Goal: Task Accomplishment & Management: Use online tool/utility

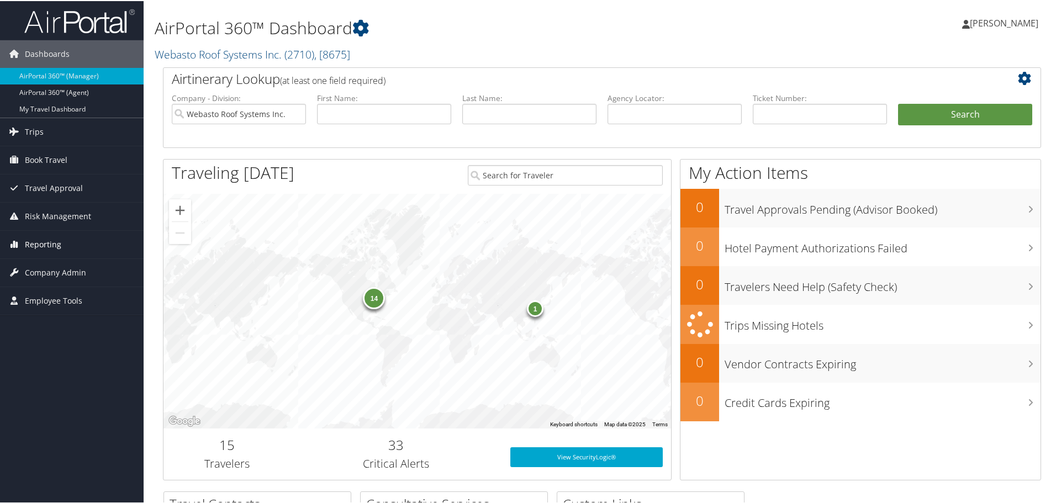
click at [45, 244] on span "Reporting" at bounding box center [43, 244] width 36 height 28
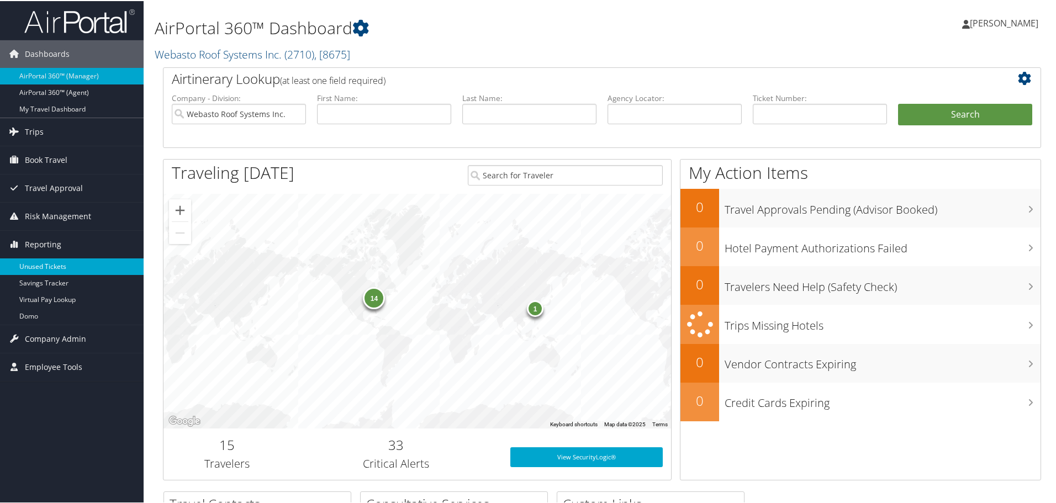
click at [44, 263] on link "Unused Tickets" at bounding box center [72, 265] width 144 height 17
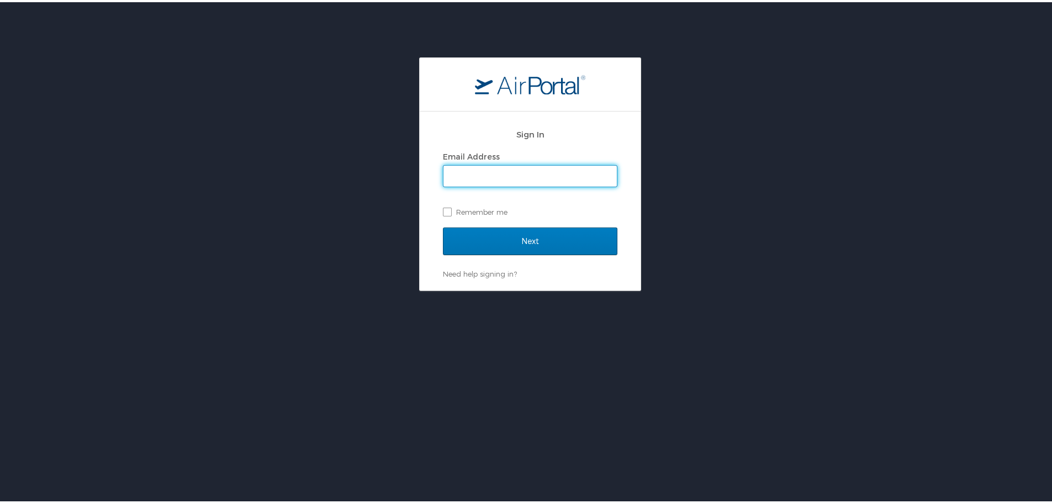
type input "cmares@hmhf.com"
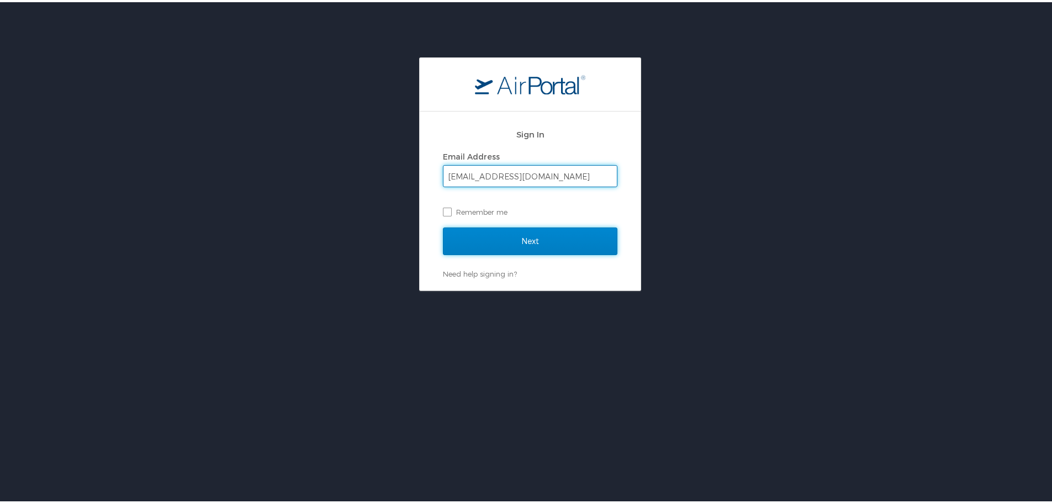
click at [520, 243] on input "Next" at bounding box center [530, 239] width 175 height 28
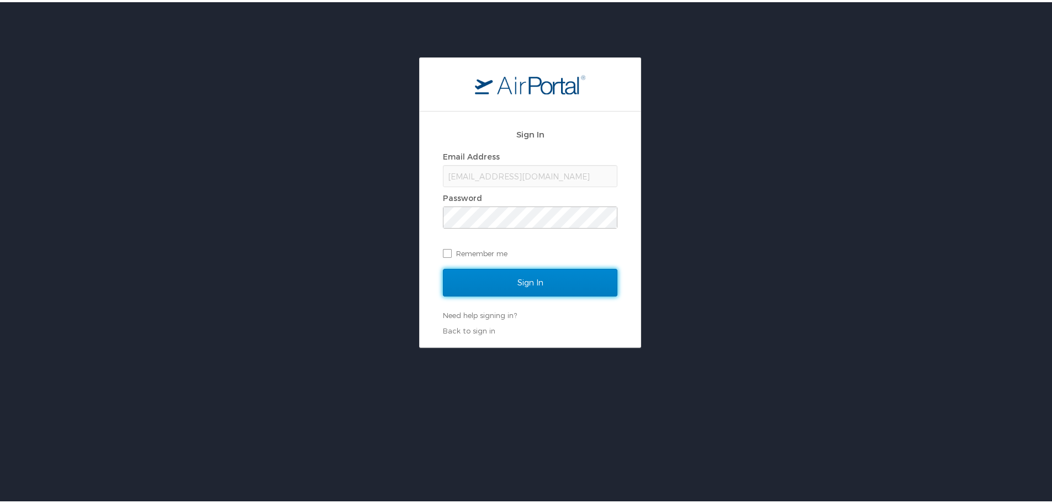
click at [518, 280] on input "Sign In" at bounding box center [530, 281] width 175 height 28
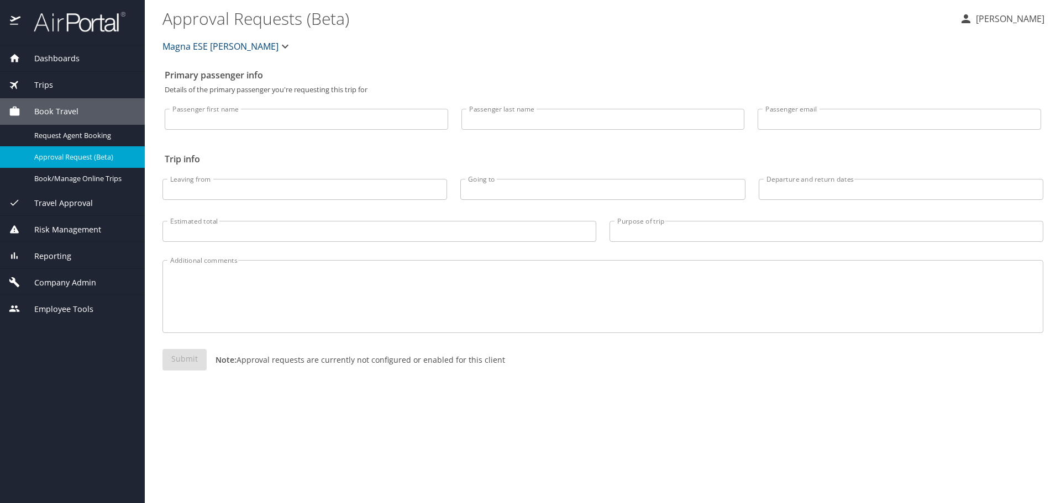
click at [54, 306] on span "Employee Tools" at bounding box center [56, 309] width 73 height 12
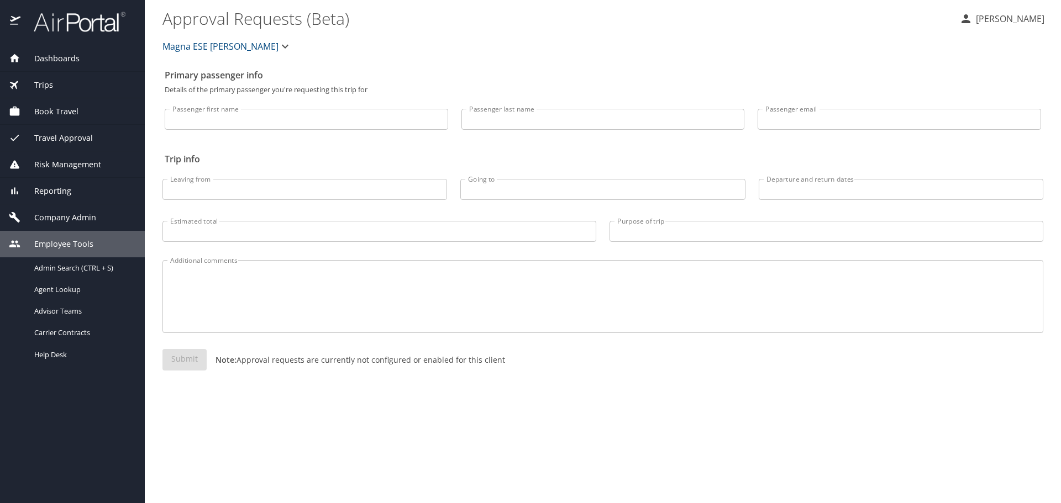
click at [57, 187] on span "Reporting" at bounding box center [45, 191] width 51 height 12
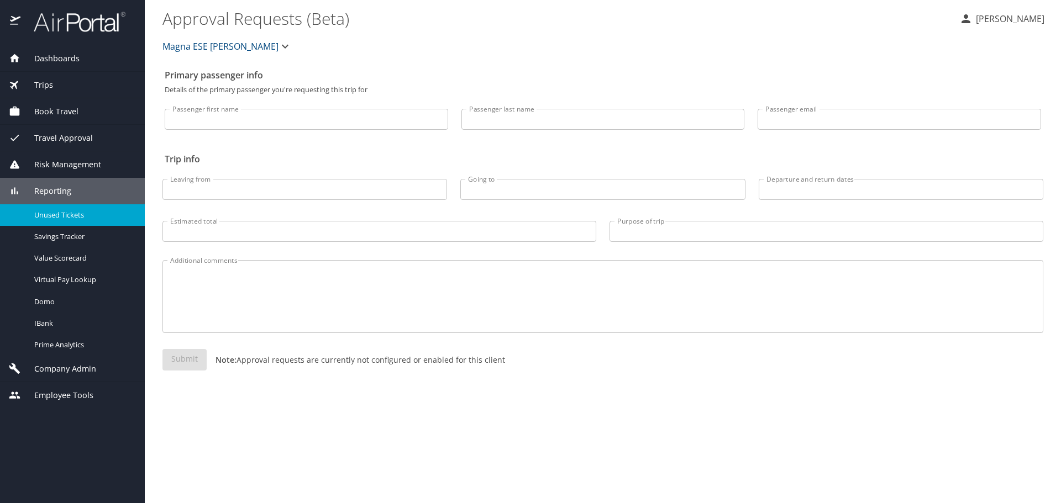
click at [53, 218] on span "Unused Tickets" at bounding box center [82, 215] width 97 height 10
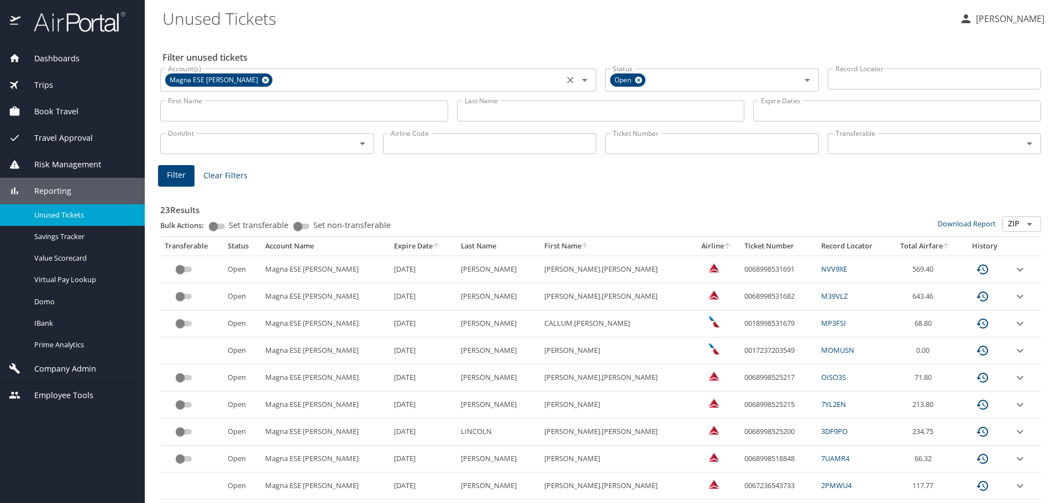
click at [261, 77] on icon at bounding box center [265, 80] width 8 height 12
click at [478, 109] on input "Last Name" at bounding box center [601, 111] width 288 height 21
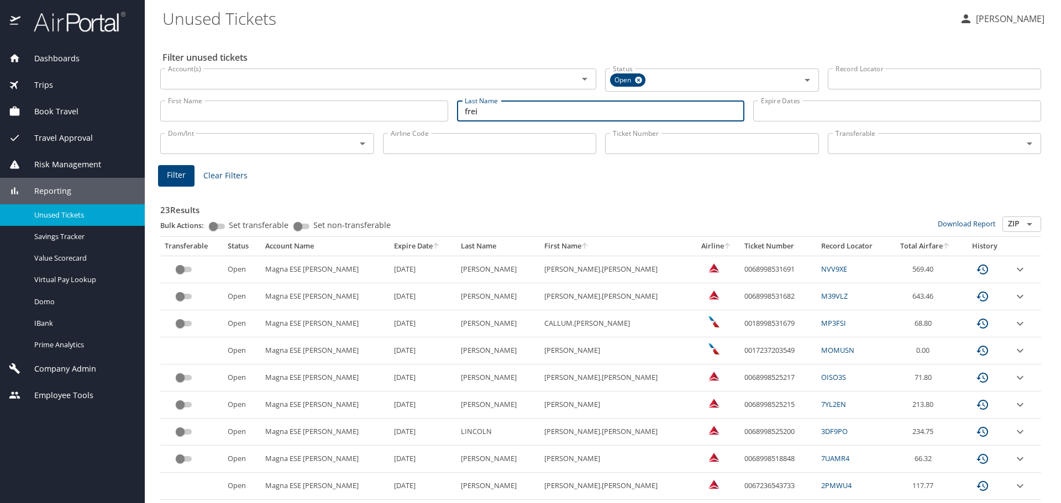
type input "frei"
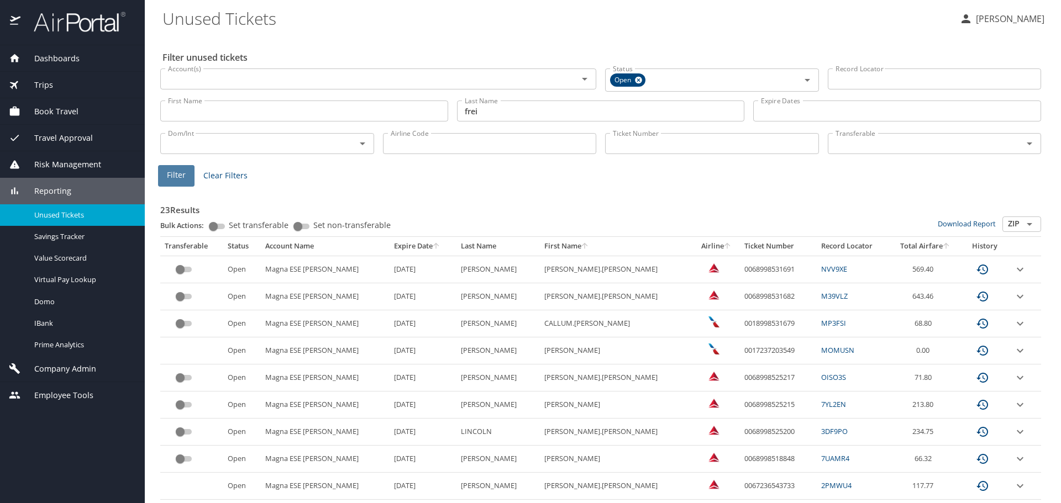
click at [178, 178] on span "Filter" at bounding box center [176, 176] width 19 height 14
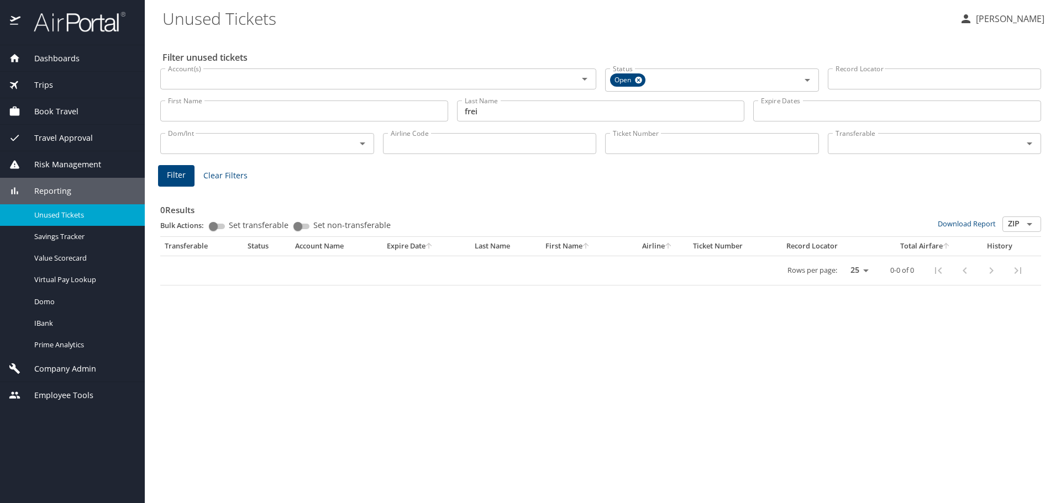
click at [290, 113] on input "First Name" at bounding box center [304, 111] width 288 height 21
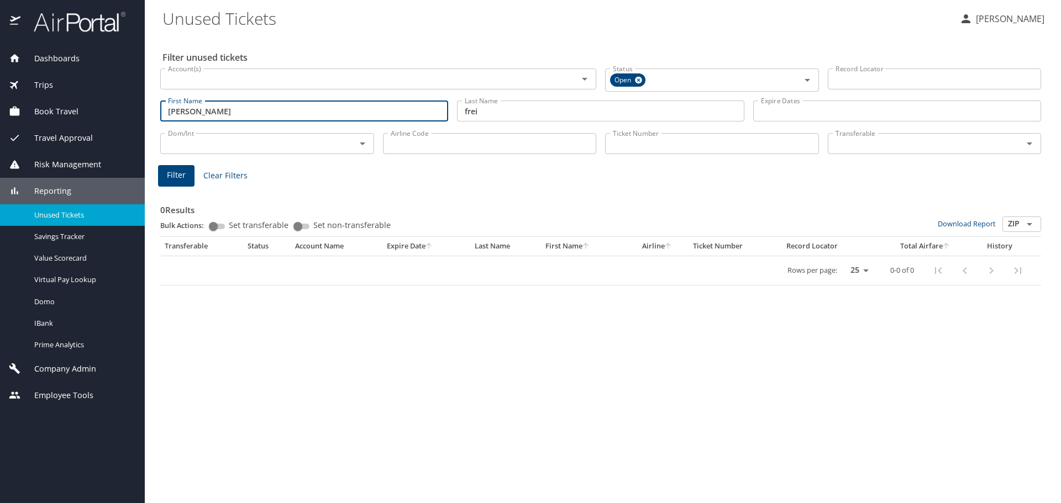
type input "[PERSON_NAME]"
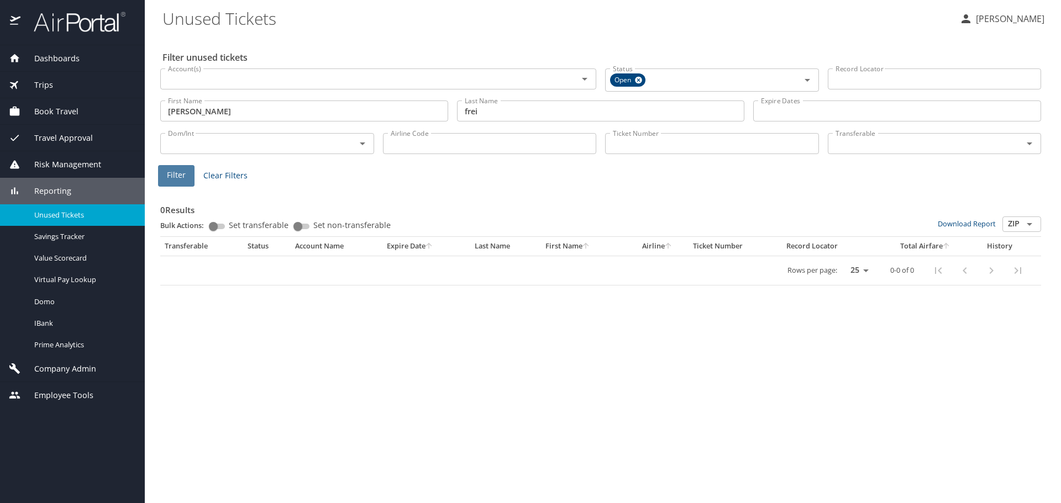
click at [170, 172] on span "Filter" at bounding box center [176, 176] width 19 height 14
